Goal: Check status: Check status

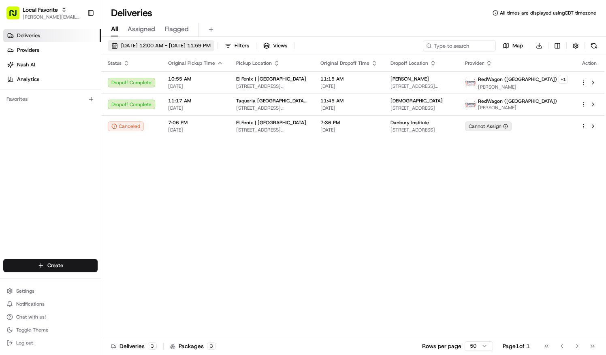
click at [139, 45] on span "[DATE] 12:00 AM - [DATE] 11:59 PM" at bounding box center [166, 45] width 90 height 7
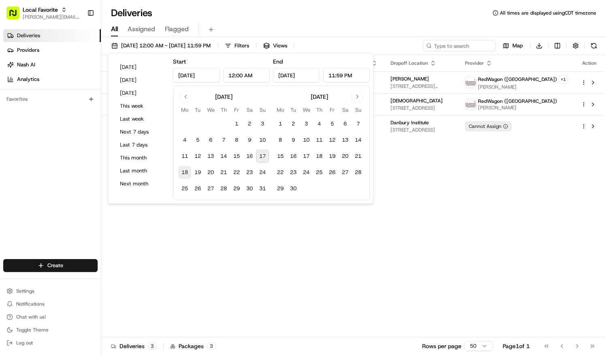
click at [184, 171] on button "18" at bounding box center [184, 172] width 13 height 13
type input "[DATE]"
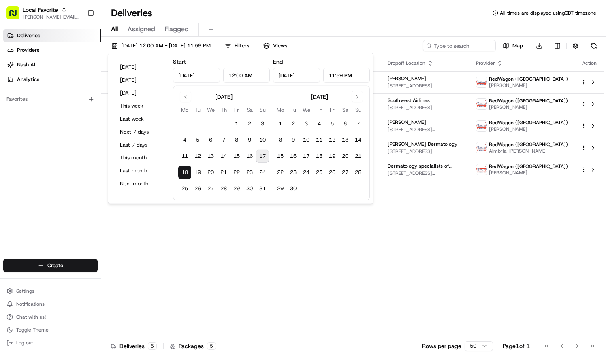
click at [184, 171] on button "18" at bounding box center [184, 172] width 13 height 13
click at [276, 15] on div "Deliveries All times are displayed using CDT timezone" at bounding box center [353, 12] width 505 height 13
